Goal: Information Seeking & Learning: Learn about a topic

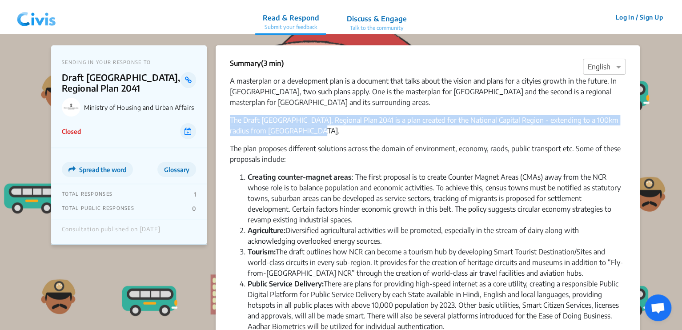
drag, startPoint x: 227, startPoint y: 120, endPoint x: 302, endPoint y: 131, distance: 75.9
click at [302, 131] on div "Summary (3 min) × English A masterplan or a development plan is a document that…" at bounding box center [428, 276] width 424 height 462
click at [302, 131] on p "The Draft [GEOGRAPHIC_DATA], Regional Plan 2041 is a plan created for the Natio…" at bounding box center [428, 125] width 396 height 21
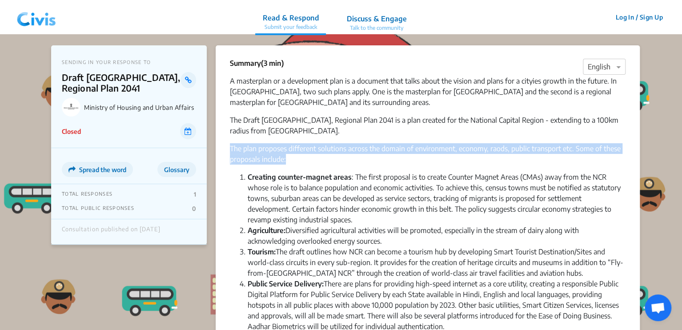
drag, startPoint x: 228, startPoint y: 152, endPoint x: 304, endPoint y: 162, distance: 76.7
click at [304, 162] on div "Summary (3 min) × English A masterplan or a development plan is a document that…" at bounding box center [428, 276] width 424 height 462
click at [304, 162] on p "The plan proposes different solutions across the domain of environment, economy…" at bounding box center [428, 153] width 396 height 21
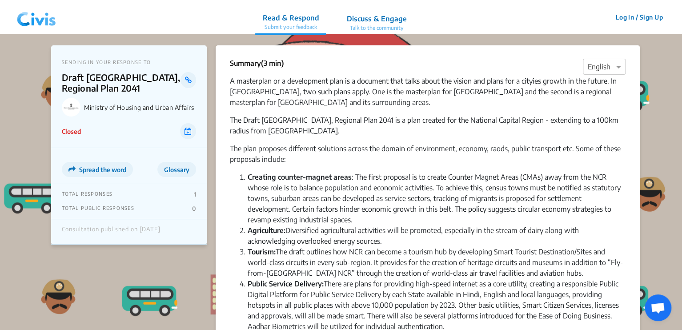
click at [500, 124] on p "The Draft [GEOGRAPHIC_DATA], Regional Plan 2041 is a plan created for the Natio…" at bounding box center [428, 125] width 396 height 21
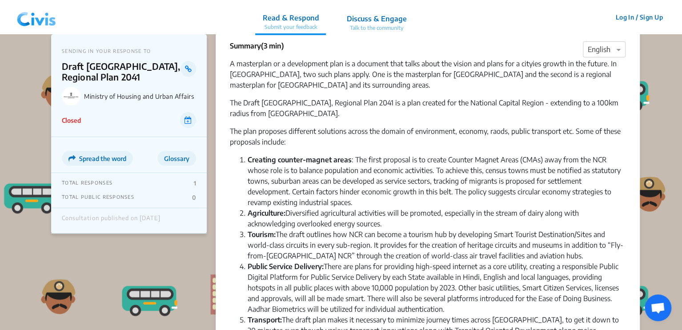
scroll to position [18, 0]
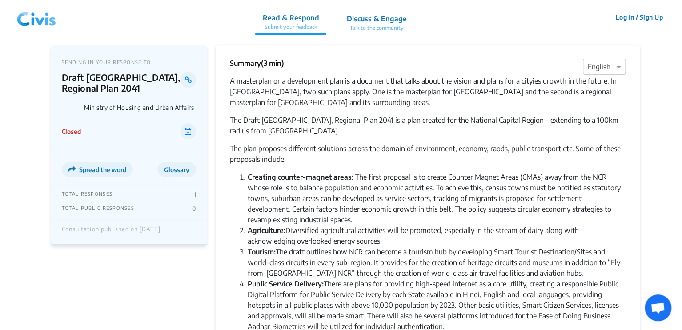
drag, startPoint x: 682, startPoint y: 60, endPoint x: 682, endPoint y: 71, distance: 10.7
click at [682, 71] on html "Read & Respond Submit your feedback Discuss & Engage Talk to the community Read…" at bounding box center [341, 182] width 682 height 364
